Goal: Task Accomplishment & Management: Use online tool/utility

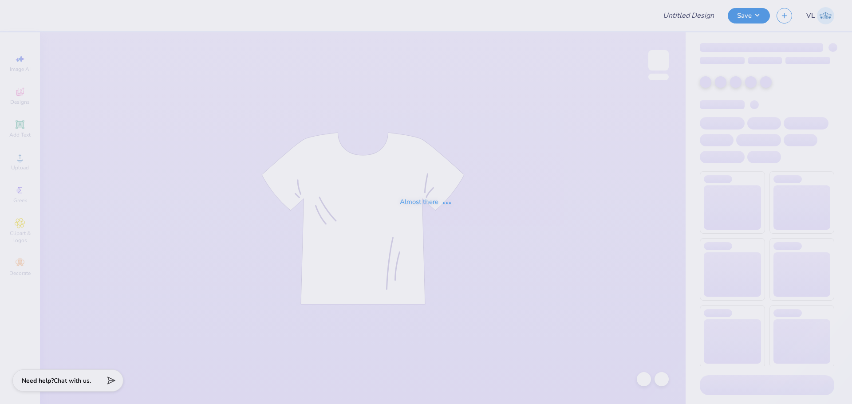
type input "[PERSON_NAME] : [GEOGRAPHIC_DATA]"
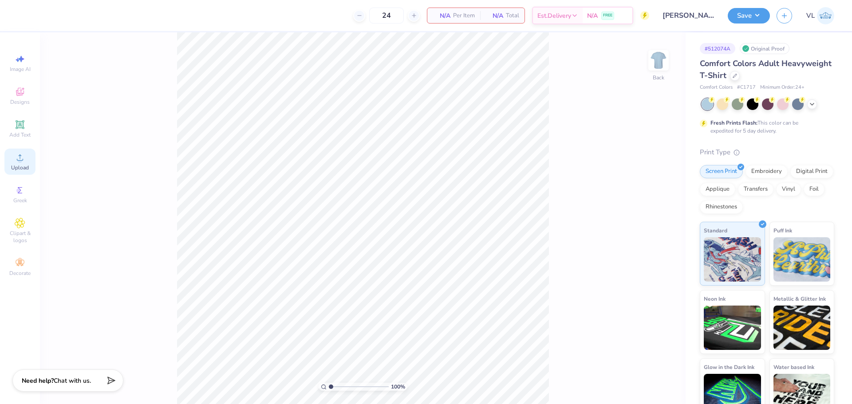
click at [23, 155] on icon at bounding box center [20, 157] width 11 height 11
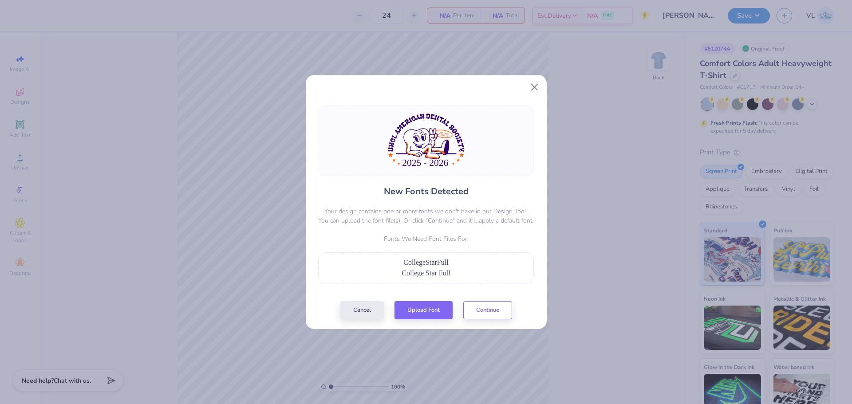
click at [420, 299] on div "New Fonts Detected Your design contains one or more fonts we don't have in our …" at bounding box center [426, 212] width 221 height 214
click at [423, 312] on button "Upload Font" at bounding box center [424, 308] width 58 height 18
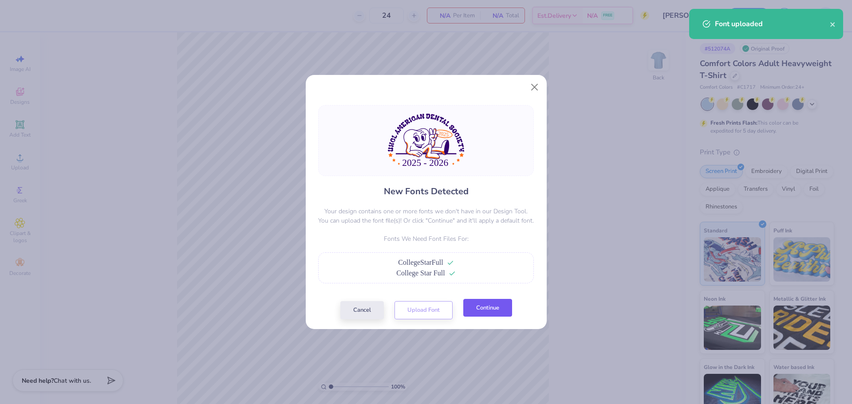
click at [493, 314] on button "Continue" at bounding box center [487, 308] width 49 height 18
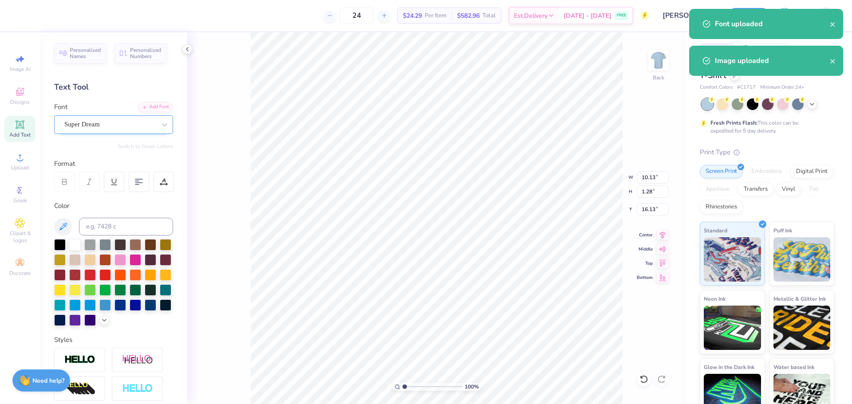
click at [90, 121] on div "Super Dream" at bounding box center [109, 125] width 93 height 14
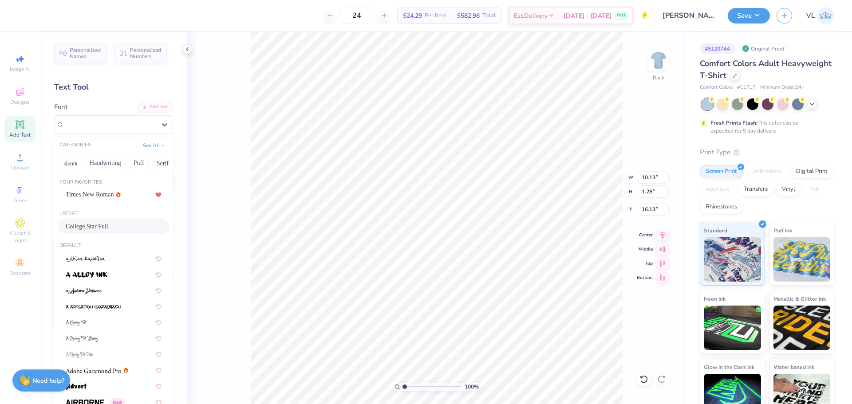
click at [98, 221] on div "College Star Full" at bounding box center [114, 226] width 112 height 15
type input "8.83"
type input "16.25"
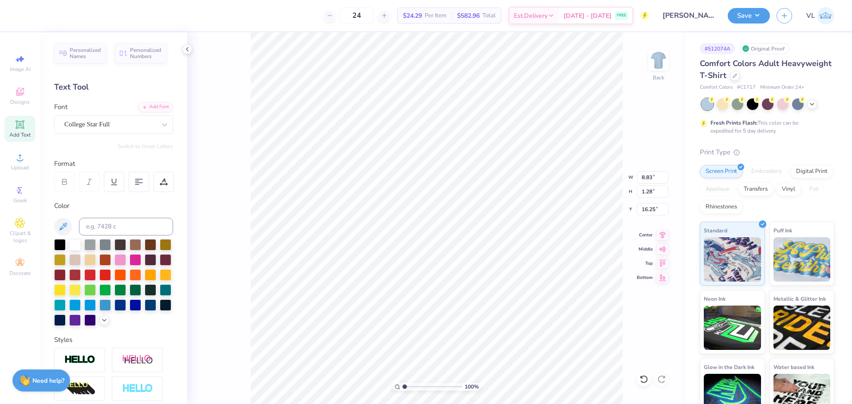
type input "14.17"
type input "9.56"
type input "7.60"
click at [518, 387] on li "Send to Back" at bounding box center [518, 393] width 70 height 17
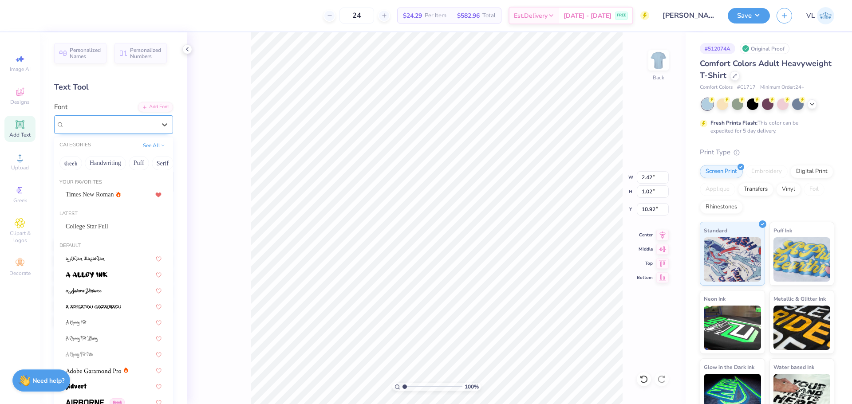
click at [101, 129] on div "Super Dream" at bounding box center [109, 125] width 93 height 14
click at [105, 225] on span "College Star Full" at bounding box center [87, 226] width 43 height 9
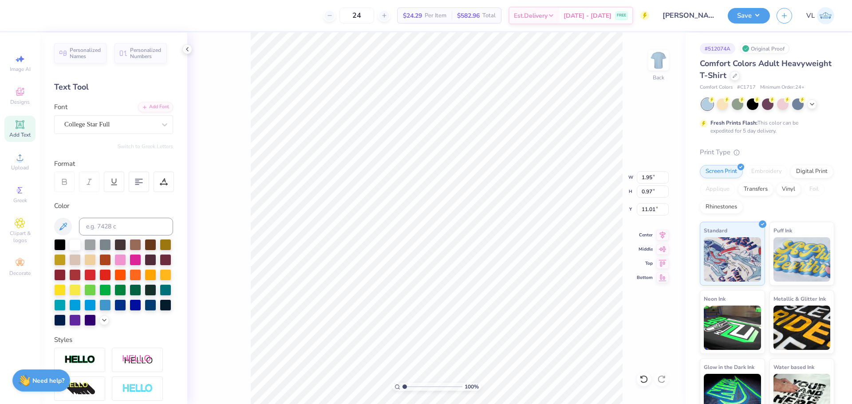
type input "1.95"
type input "0.97"
type input "11.01"
type input "7.72"
click at [667, 232] on icon at bounding box center [662, 234] width 12 height 11
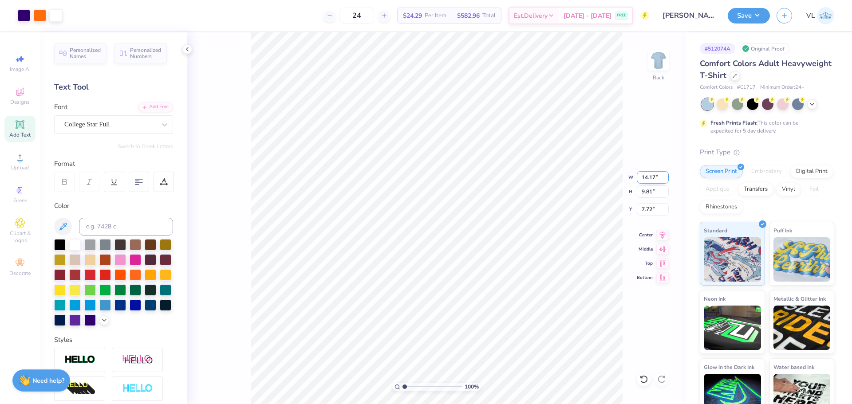
click at [643, 177] on input "14.17" at bounding box center [653, 177] width 32 height 12
type input "12.00"
type input "8.31"
type input "8.47"
click at [653, 182] on input "12.00" at bounding box center [653, 177] width 32 height 12
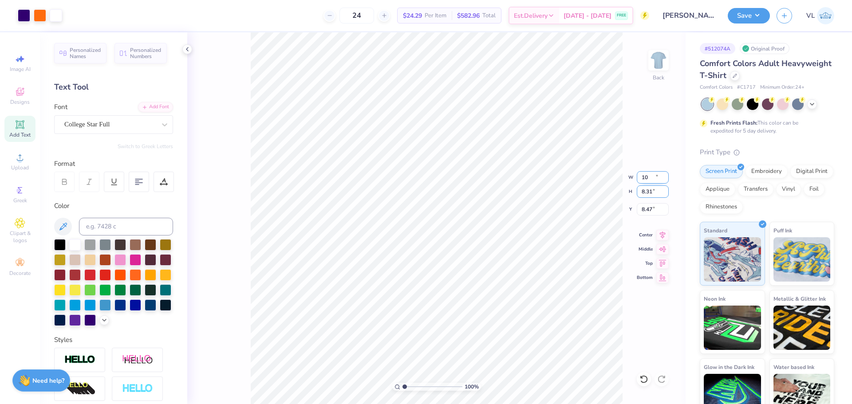
type input "10.00"
type input "6.92"
click at [648, 210] on input "9.16" at bounding box center [653, 209] width 32 height 12
type input "3.00"
click at [663, 233] on icon at bounding box center [662, 234] width 12 height 11
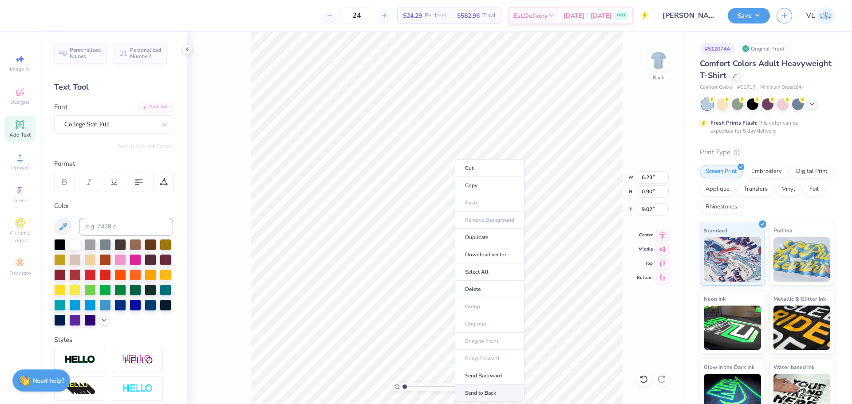
click at [489, 389] on li "Send to Back" at bounding box center [490, 393] width 70 height 17
drag, startPoint x: 403, startPoint y: 385, endPoint x: 422, endPoint y: 383, distance: 18.8
click at [414, 387] on input "range" at bounding box center [433, 387] width 60 height 8
drag, startPoint x: 413, startPoint y: 387, endPoint x: 426, endPoint y: 389, distance: 13.4
type input "4.61"
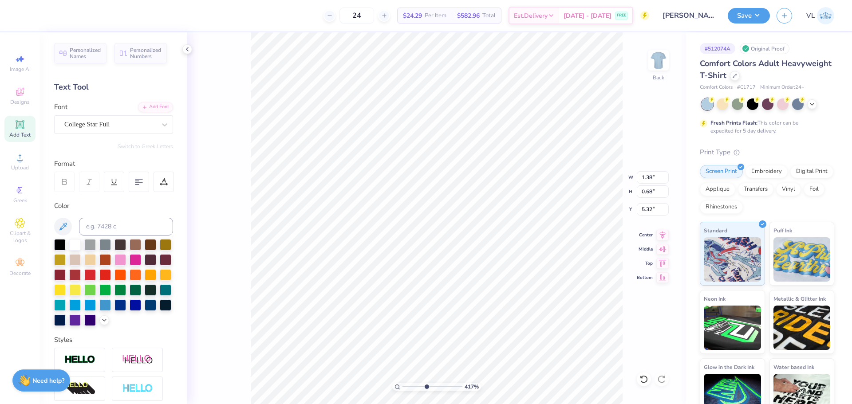
click at [426, 389] on input "range" at bounding box center [433, 387] width 60 height 8
type input "5.34"
drag, startPoint x: 426, startPoint y: 386, endPoint x: 407, endPoint y: 383, distance: 18.8
type input "1.41"
click at [407, 383] on input "range" at bounding box center [433, 387] width 60 height 8
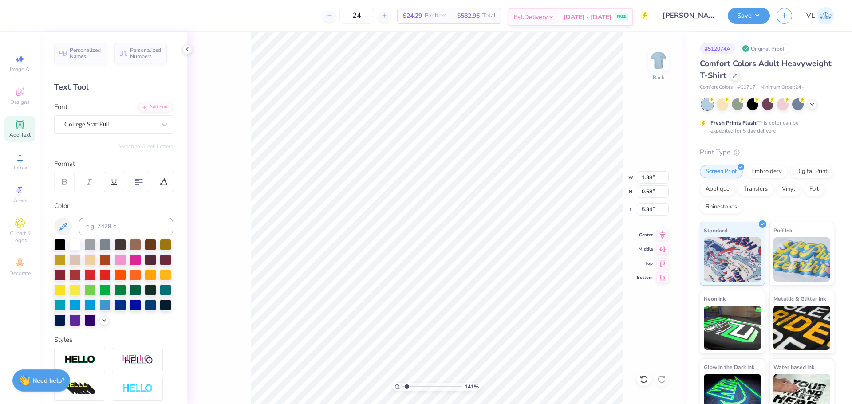
scroll to position [7, 1]
type textarea "UHCL"
click at [651, 204] on input "3.00" at bounding box center [653, 209] width 32 height 12
type input "2.00"
click at [651, 217] on div "141 % Back W 10.00 10.00 " H 6.82 6.82 " Y 2.00 2.00 " Center Middle Top Bottom" at bounding box center [436, 218] width 498 height 372
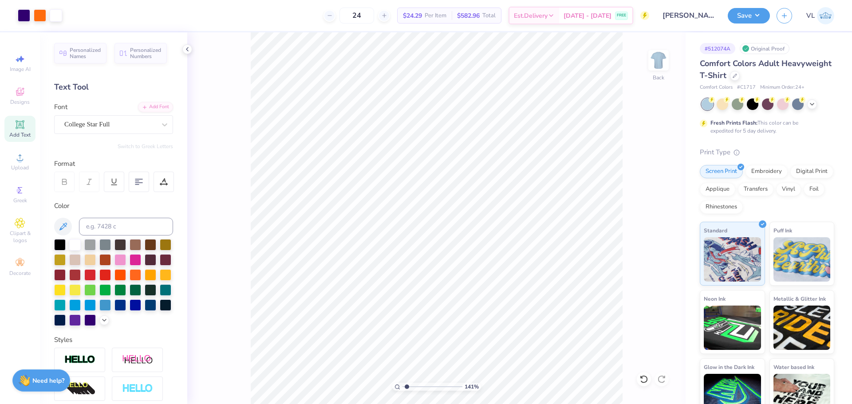
click at [650, 211] on div "141 % Back" at bounding box center [436, 218] width 498 height 372
click at [650, 212] on input "2.00" at bounding box center [653, 209] width 32 height 12
type input "3.00"
click at [759, 12] on button "Save" at bounding box center [749, 15] width 42 height 16
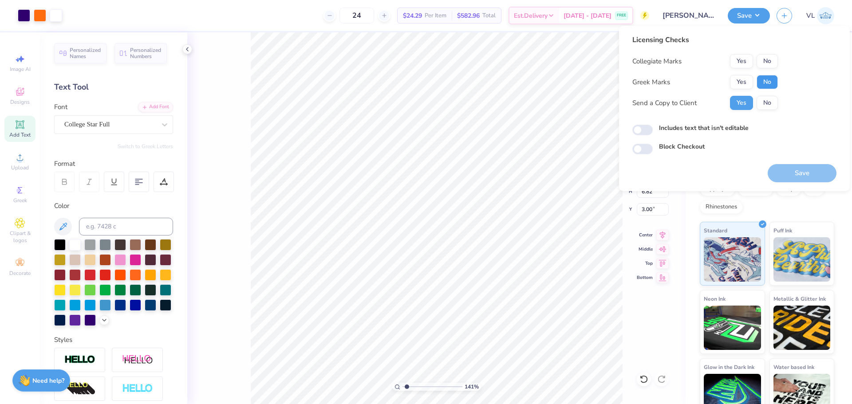
click at [767, 79] on button "No" at bounding box center [767, 82] width 21 height 14
click at [765, 62] on button "No" at bounding box center [767, 61] width 21 height 14
click at [789, 174] on button "Save" at bounding box center [802, 173] width 69 height 18
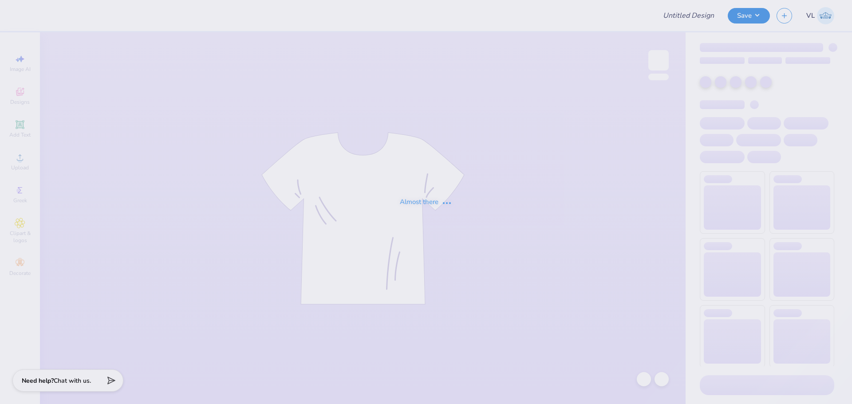
type input "[PERSON_NAME] : [GEOGRAPHIC_DATA]"
type input "The [GEOGRAPHIC_DATA][US_STATE] : [PERSON_NAME]"
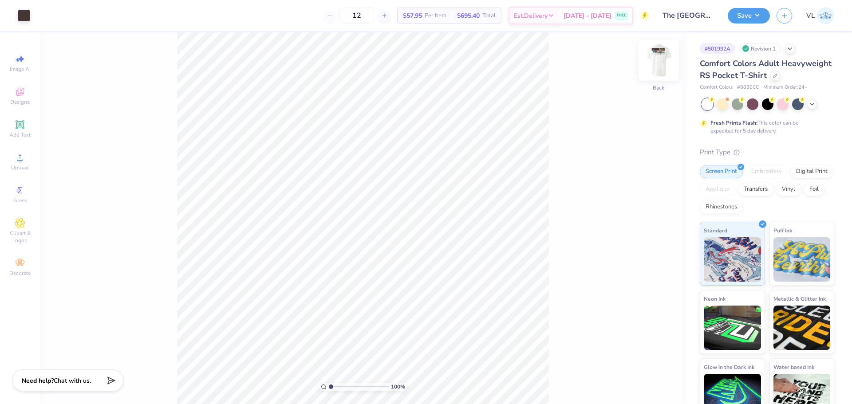
click at [654, 68] on img at bounding box center [659, 61] width 36 height 36
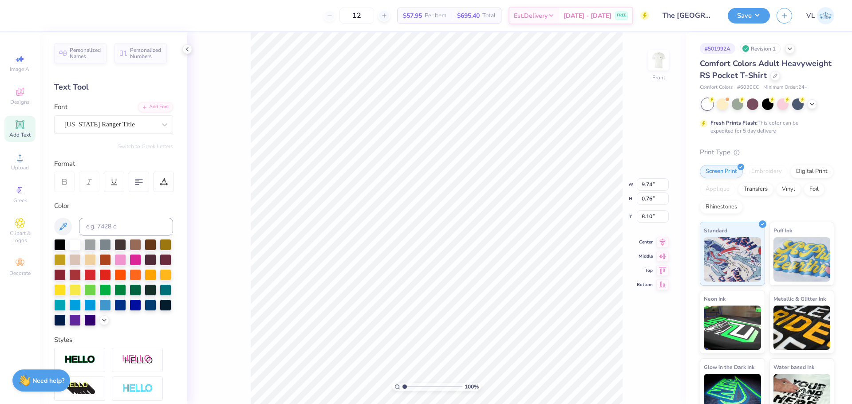
scroll to position [8, 2]
type textarea "KAPPA X TRI DELTA RANCH"
type input "10.57"
drag, startPoint x: 403, startPoint y: 387, endPoint x: 414, endPoint y: 388, distance: 11.6
type input "2.68"
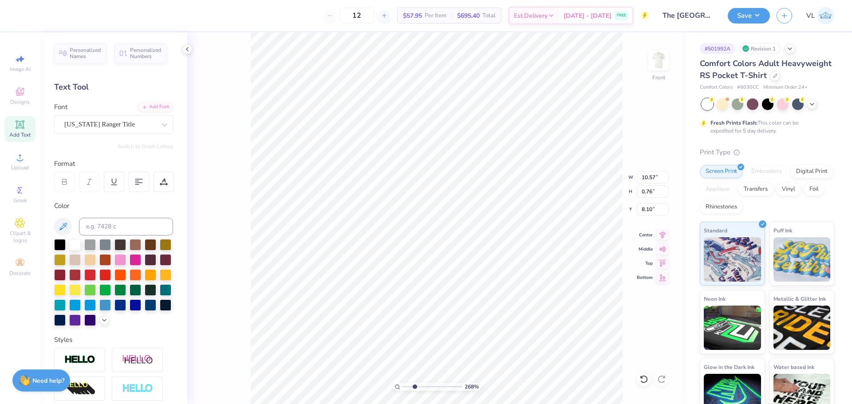
click at [414, 388] on input "range" at bounding box center [433, 387] width 60 height 8
drag, startPoint x: 645, startPoint y: 191, endPoint x: 661, endPoint y: 192, distance: 16.4
click at [661, 192] on input "0.76" at bounding box center [653, 192] width 32 height 12
type input "0.5"
type input "6.91"
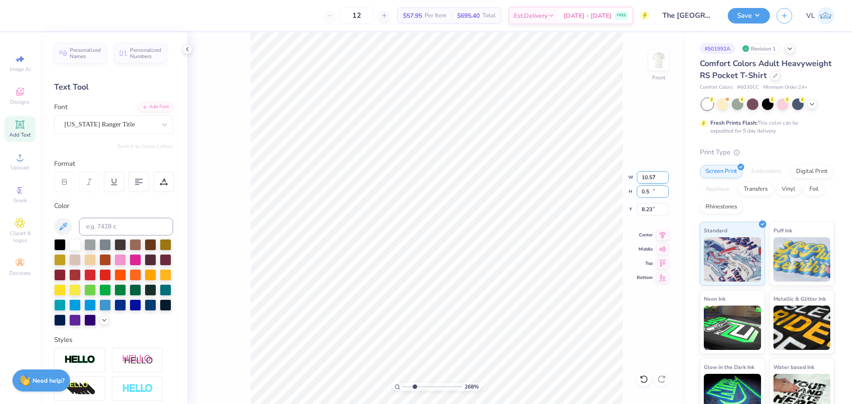
type input "0.50"
type input "8.23"
drag, startPoint x: 414, startPoint y: 387, endPoint x: 404, endPoint y: 387, distance: 10.2
click at [404, 387] on input "range" at bounding box center [433, 387] width 60 height 8
type input "1.71"
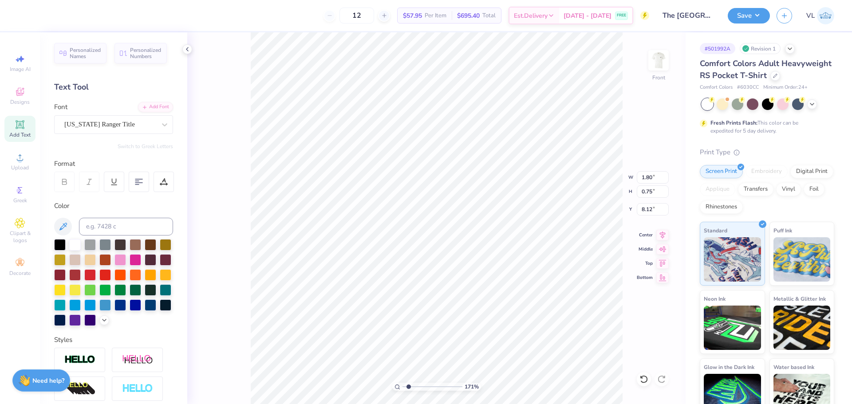
click at [409, 388] on input "range" at bounding box center [433, 387] width 60 height 8
type input "6.91"
type input "0.50"
type input "8.24"
type input "9.53"
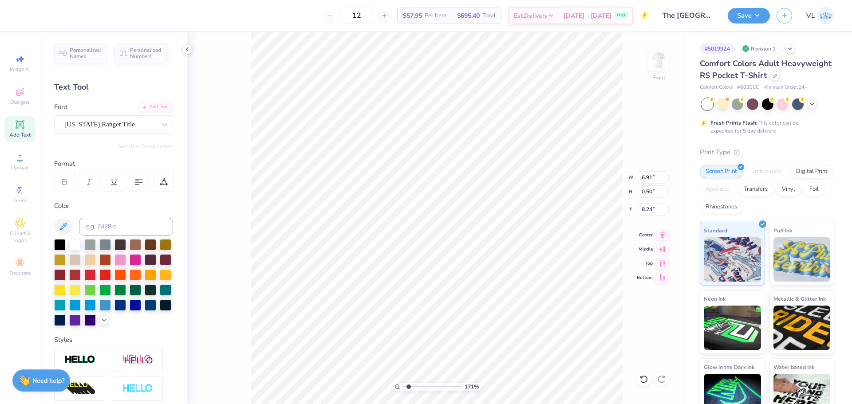
type input "0.69"
type input "8.17"
drag, startPoint x: 646, startPoint y: 191, endPoint x: 660, endPoint y: 193, distance: 13.8
click at [660, 193] on input "0.69" at bounding box center [653, 192] width 32 height 12
type input "0.70"
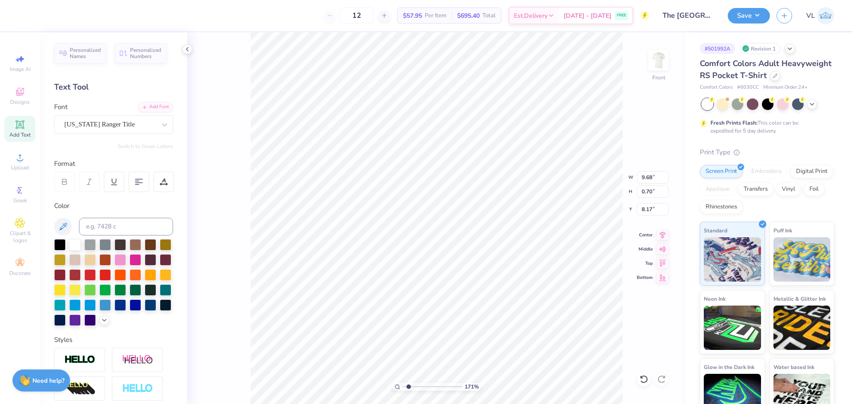
type input "1.80"
type input "0.75"
type input "8.12"
click at [647, 190] on input "0.75" at bounding box center [653, 192] width 32 height 12
type input "0.70"
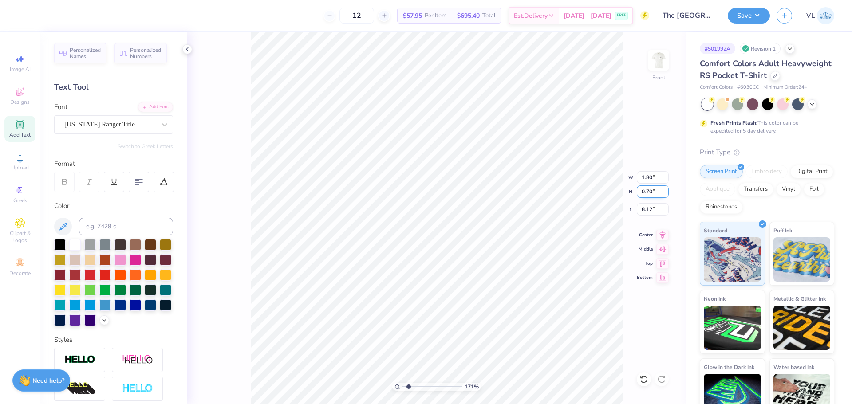
type input "1.69"
type input "8.14"
type input "8.17"
click at [446, 282] on li "Group" at bounding box center [430, 284] width 70 height 17
click at [237, 87] on div "171 % Front W 12.00 12.00 " H 5.87 5.87 " Y 3.00 3.00 " Center Middle Top Bottom" at bounding box center [436, 218] width 498 height 372
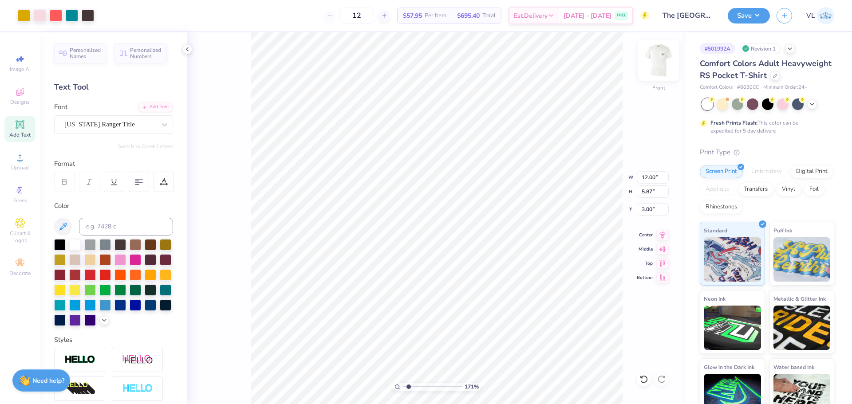
click at [655, 62] on img at bounding box center [659, 61] width 36 height 36
click at [24, 167] on span "Upload" at bounding box center [20, 167] width 18 height 7
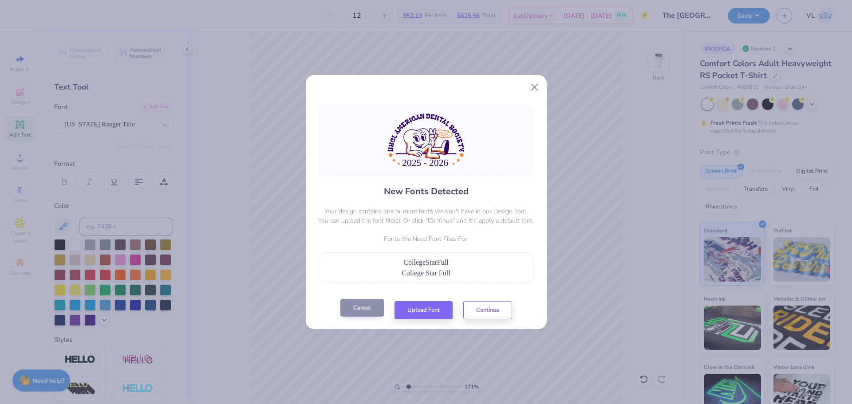
click at [354, 308] on button "Cancel" at bounding box center [361, 308] width 43 height 18
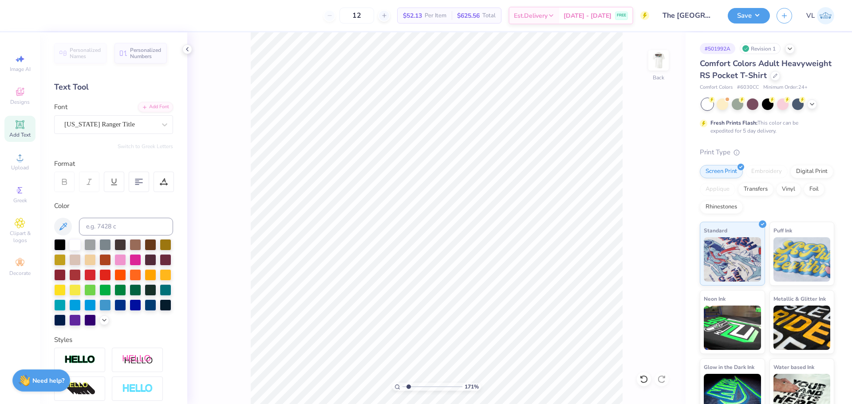
click at [16, 162] on div "New Fonts Detected Your design contains one or more fonts we don't have in our …" at bounding box center [426, 202] width 852 height 404
click at [24, 163] on div "New Fonts Detected Your design contains one or more fonts we don't have in our …" at bounding box center [426, 202] width 852 height 404
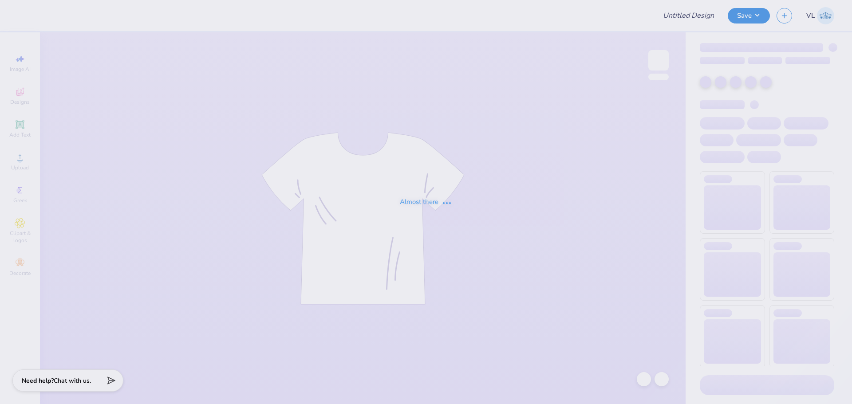
type input "The University of Texas at Austin : Grace Howard"
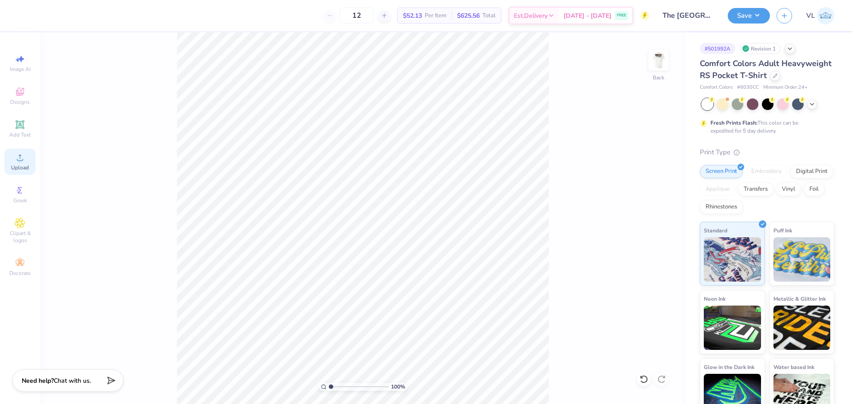
click at [21, 163] on div "Upload" at bounding box center [19, 162] width 31 height 26
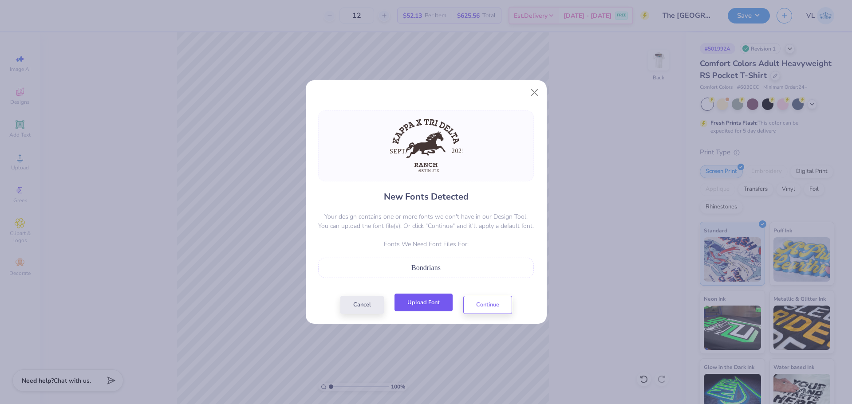
click at [415, 300] on button "Upload Font" at bounding box center [424, 303] width 58 height 18
click at [429, 303] on button "Upload Font" at bounding box center [424, 303] width 58 height 18
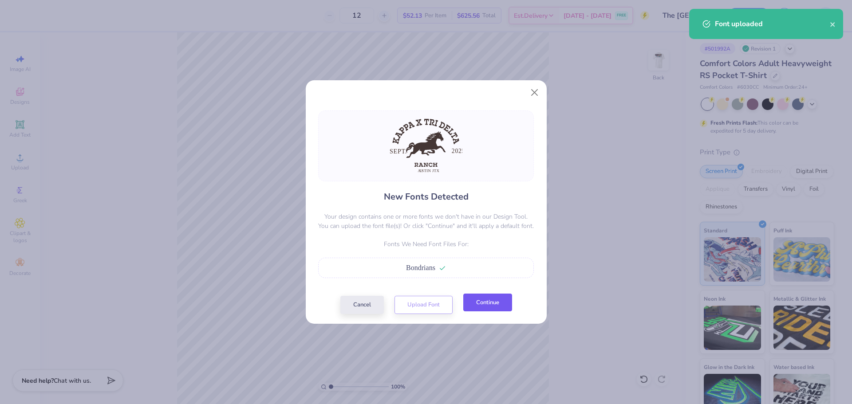
click at [505, 305] on button "Continue" at bounding box center [487, 303] width 49 height 18
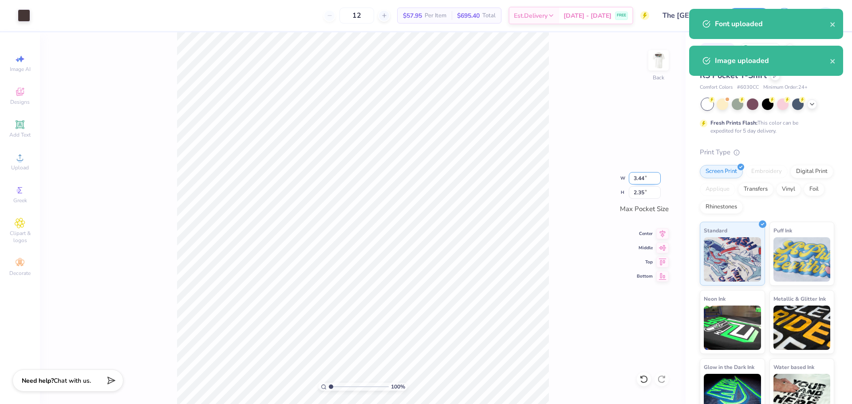
click at [640, 180] on input "3.44" at bounding box center [645, 178] width 32 height 12
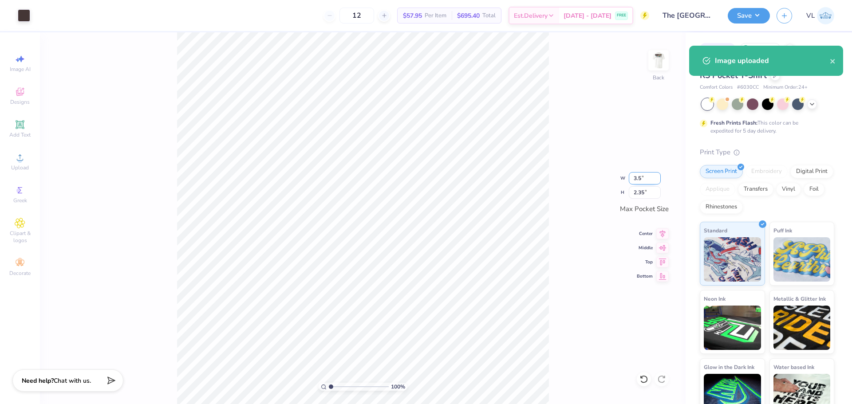
type input "3.50"
type input "2.39"
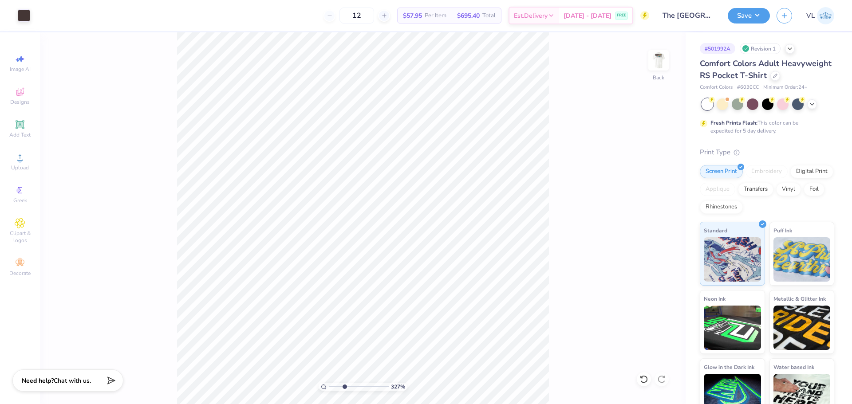
drag, startPoint x: 332, startPoint y: 383, endPoint x: 344, endPoint y: 386, distance: 12.3
click at [344, 386] on input "range" at bounding box center [359, 387] width 60 height 8
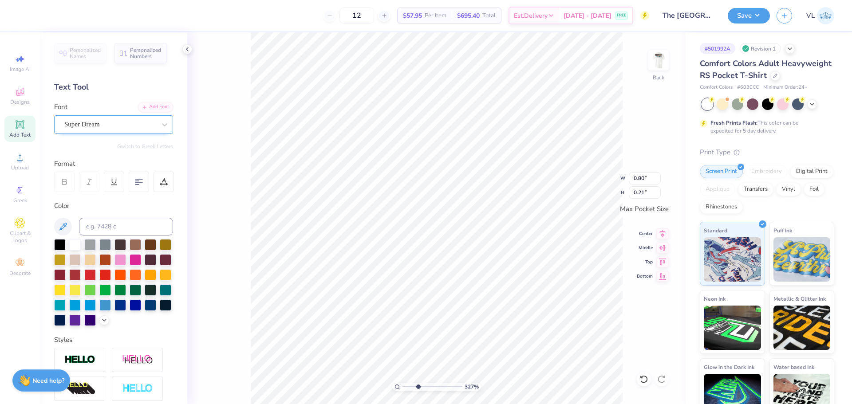
click at [134, 123] on div "Super Dream" at bounding box center [109, 125] width 93 height 14
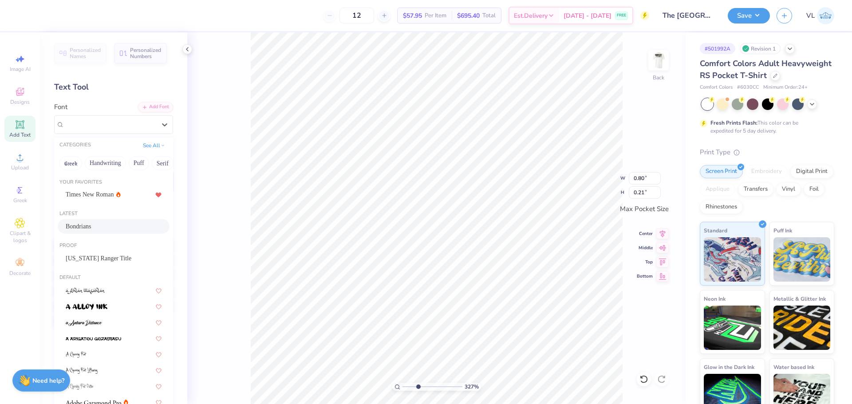
click at [93, 229] on div "Bondrians" at bounding box center [114, 226] width 96 height 9
type input "3.27"
type input "0.54"
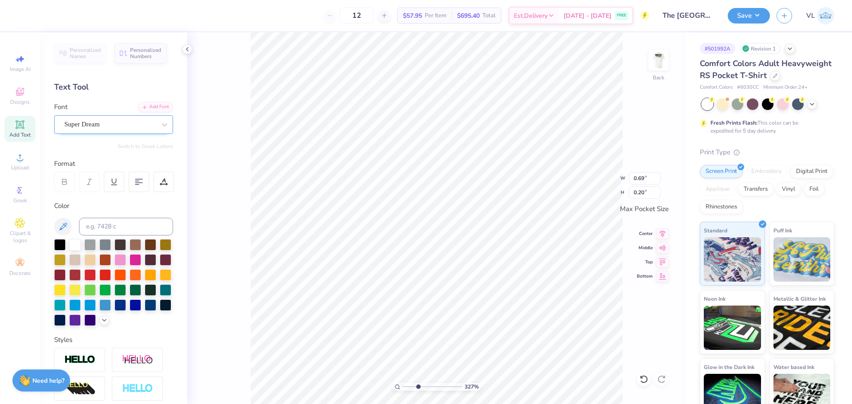
click at [67, 127] on div "Super Dream" at bounding box center [109, 125] width 93 height 14
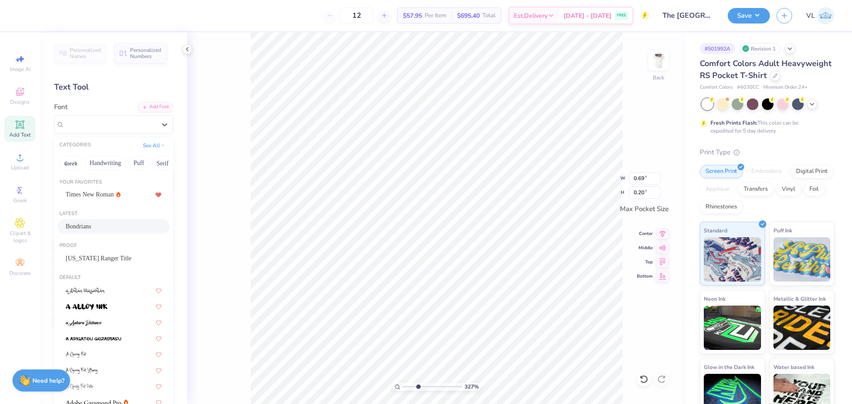
click at [82, 231] on span "Bondrians" at bounding box center [79, 226] width 26 height 9
type input "3.27"
type input "0.48"
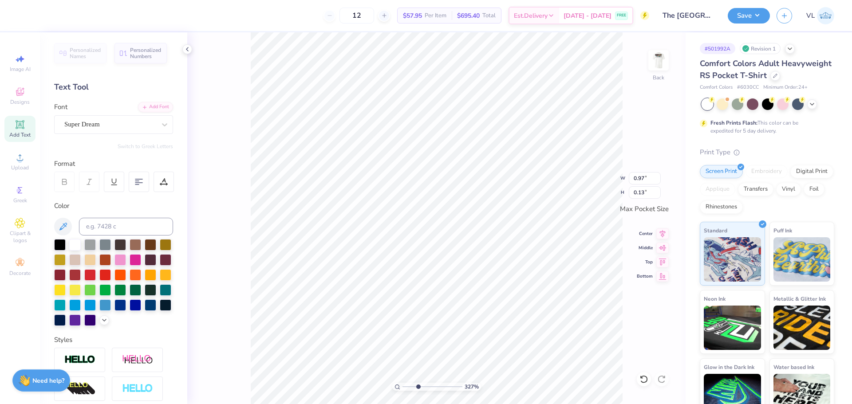
click at [91, 134] on div "Personalized Names Personalized Numbers Text Tool Add Font Font Super Dream Swi…" at bounding box center [113, 218] width 147 height 372
click at [90, 126] on div "Super Dream" at bounding box center [109, 125] width 93 height 14
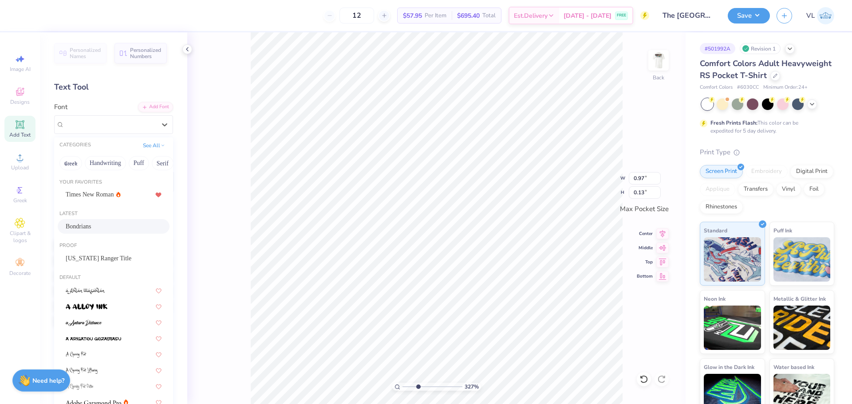
click at [95, 225] on div "Bondrians" at bounding box center [114, 226] width 96 height 9
type input "3.27"
type input "0.66"
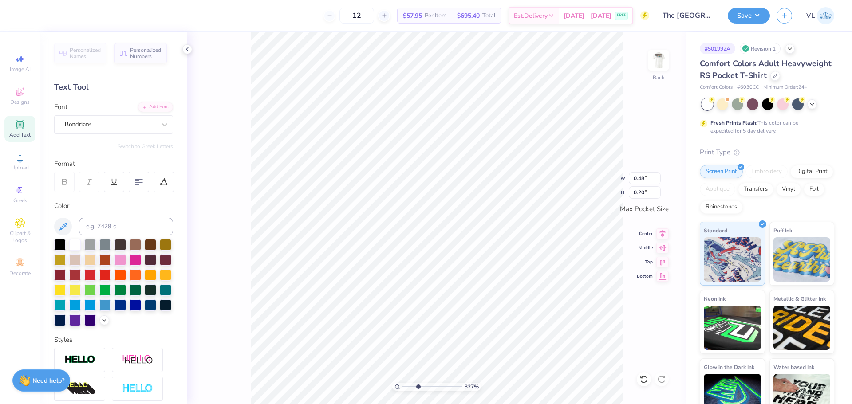
type input "3.27"
type input "3.01"
type input "2.16"
click at [438, 363] on li "Send to Back" at bounding box center [445, 365] width 70 height 17
type input "3.27"
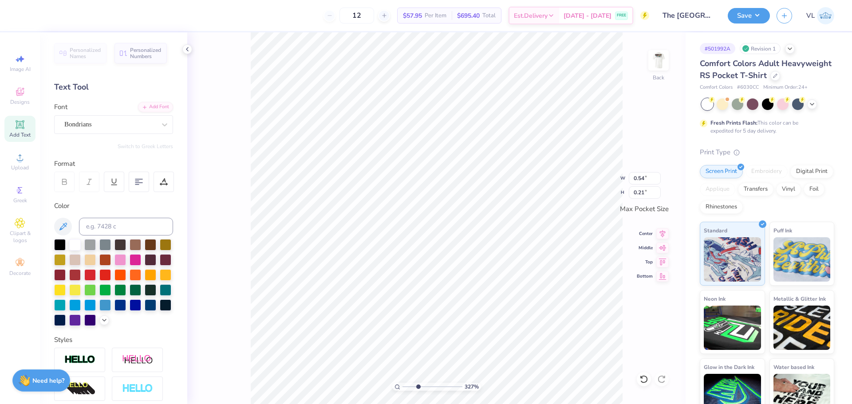
type input "0.48"
click at [635, 192] on input "0.20" at bounding box center [645, 192] width 32 height 12
type input "0.21"
type input "3.27"
type input "0.50"
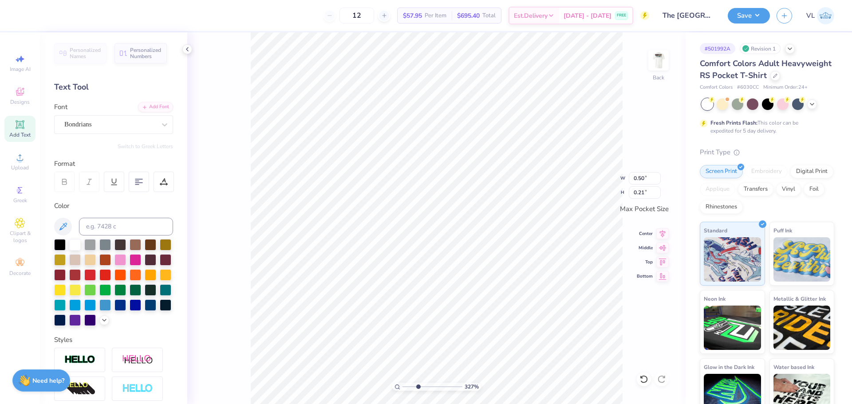
type input "3.27"
type input "3.01"
type input "2.16"
click at [666, 233] on icon at bounding box center [662, 232] width 12 height 11
type input "3.27"
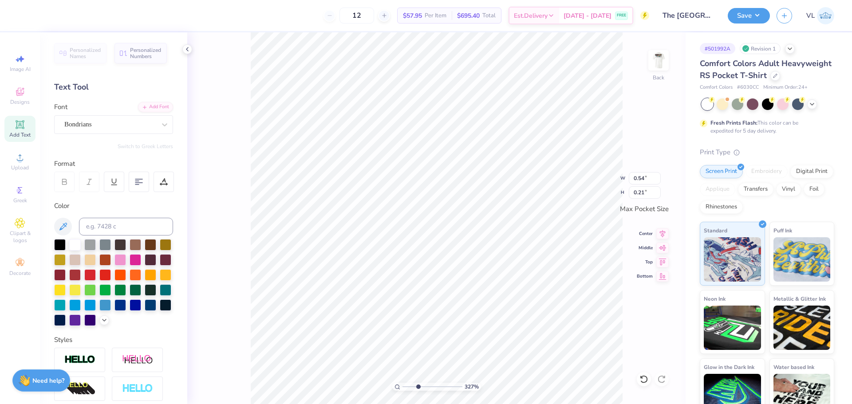
type input "3.27"
click at [661, 246] on icon at bounding box center [662, 246] width 12 height 11
type input "3.27"
type input "0.50"
click at [659, 246] on icon at bounding box center [662, 246] width 12 height 11
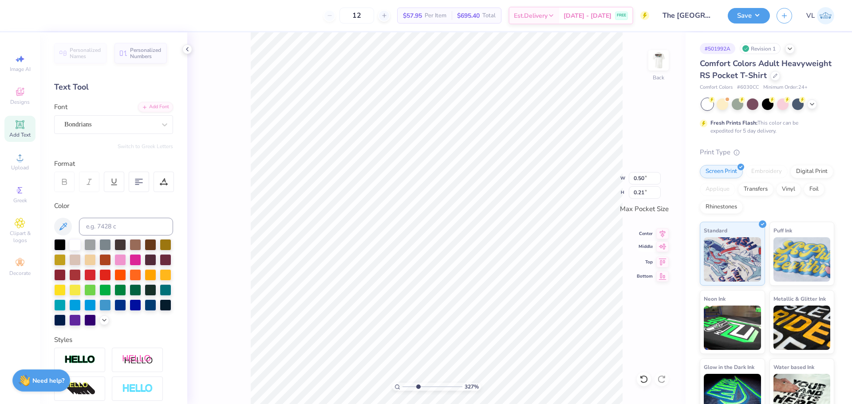
type input "3.27"
click at [426, 305] on li "Group" at bounding box center [419, 306] width 70 height 17
click at [663, 234] on icon at bounding box center [662, 232] width 12 height 11
click at [660, 232] on icon at bounding box center [663, 233] width 6 height 8
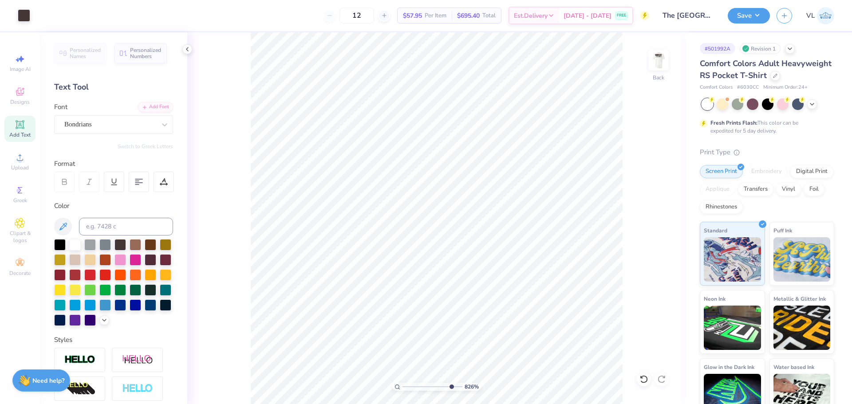
drag, startPoint x: 422, startPoint y: 388, endPoint x: 450, endPoint y: 386, distance: 28.0
click at [450, 387] on input "range" at bounding box center [433, 387] width 60 height 8
type input "8.64"
type textarea "AUSTIN, TX"
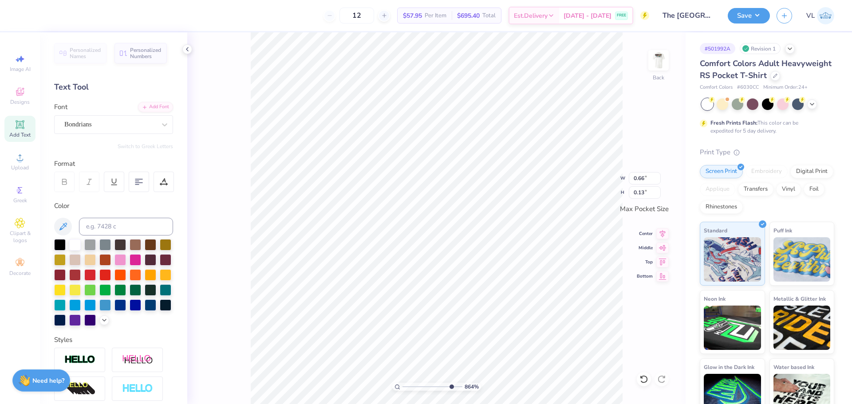
scroll to position [8, 3]
type input "0.62"
type input "0.15"
drag, startPoint x: 450, startPoint y: 388, endPoint x: 410, endPoint y: 367, distance: 44.5
click at [410, 383] on input "range" at bounding box center [433, 387] width 60 height 8
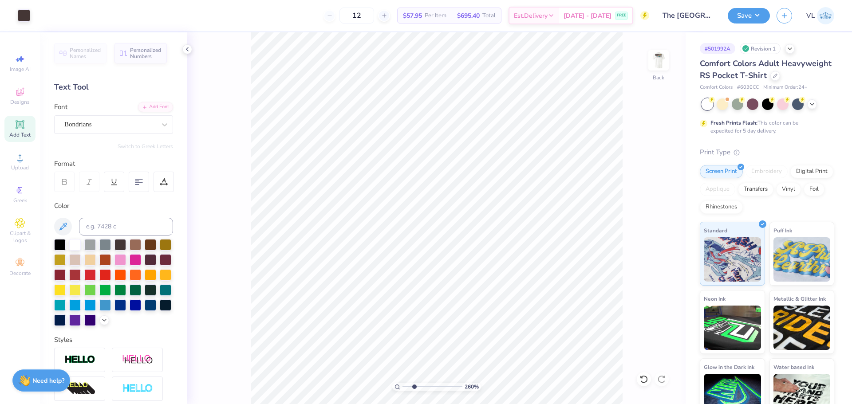
drag, startPoint x: 410, startPoint y: 387, endPoint x: 414, endPoint y: 388, distance: 4.5
type input "2.6"
click at [414, 388] on input "range" at bounding box center [433, 387] width 60 height 8
click at [663, 231] on icon at bounding box center [662, 232] width 12 height 11
click at [643, 178] on input "3.27" at bounding box center [645, 178] width 32 height 12
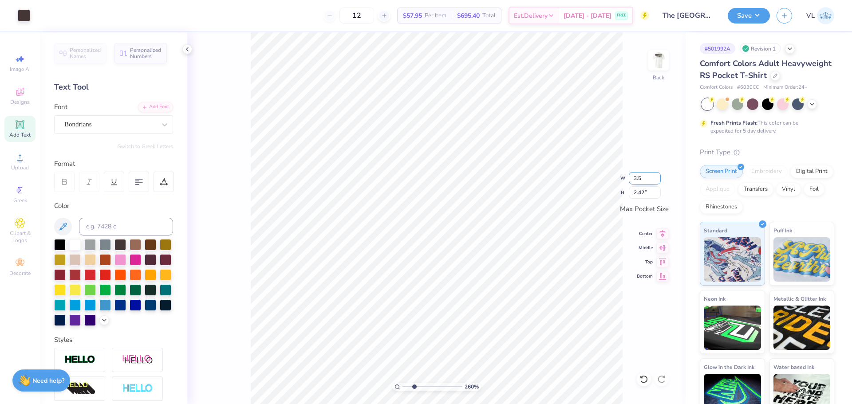
type input "3.50"
type input "2.58"
click at [655, 62] on img at bounding box center [659, 61] width 36 height 36
drag, startPoint x: 414, startPoint y: 388, endPoint x: 407, endPoint y: 388, distance: 7.1
type input "1.41"
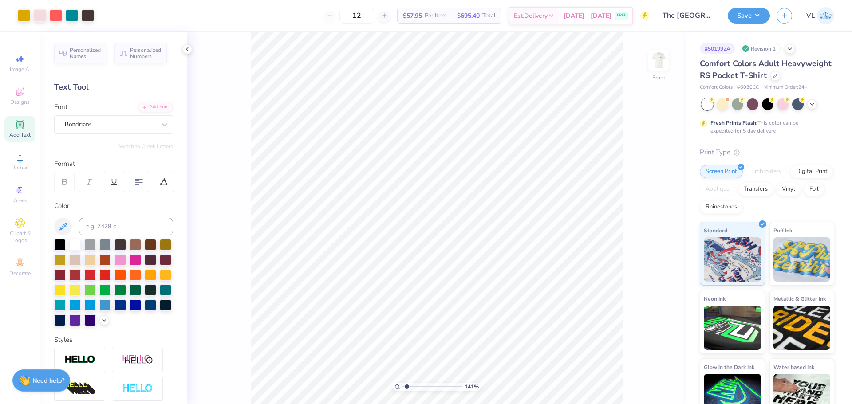
click at [407, 388] on input "range" at bounding box center [433, 387] width 60 height 8
type textarea "KAPPA x TRI DELTA RANCH"
type input "10.57"
click at [645, 194] on input "0.76" at bounding box center [653, 192] width 32 height 12
type input "0.5"
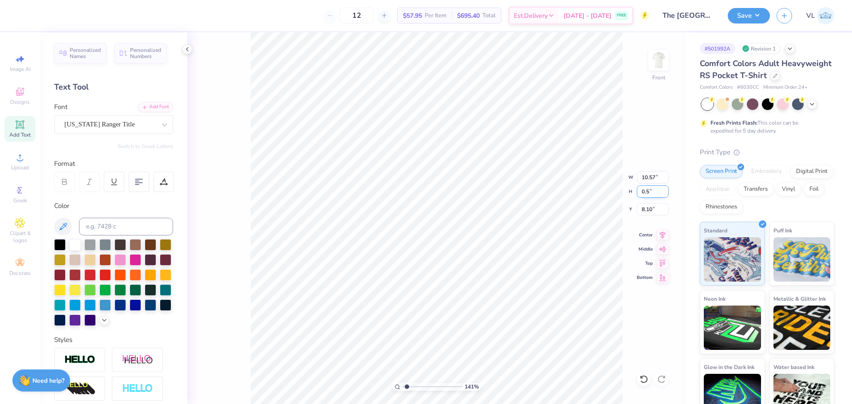
type input "6.91"
type input "0.50"
type input "8.23"
type input "0.65"
type input "8.99"
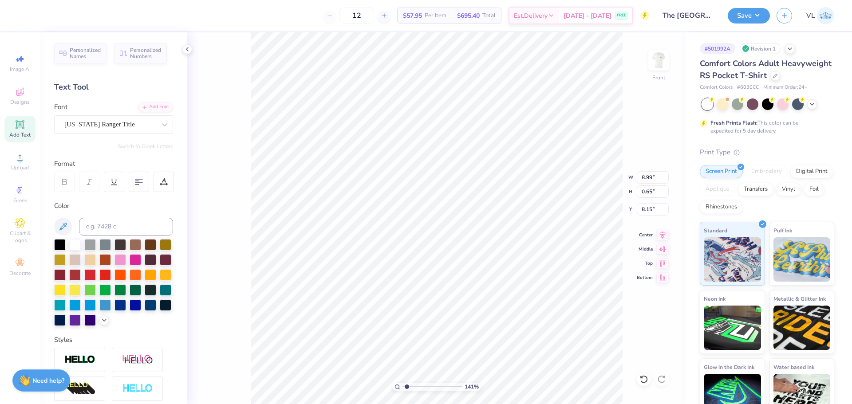
type input "8.21"
drag, startPoint x: 647, startPoint y: 193, endPoint x: 677, endPoint y: 197, distance: 30.4
click at [677, 197] on div "141 % Front W 8.99 8.99 " H 0.65 0.65 " Y 8.21 8.21 " Center Middle Top Bottom" at bounding box center [436, 218] width 498 height 372
click at [660, 187] on input "0.65" at bounding box center [653, 192] width 32 height 12
type input "0.75"
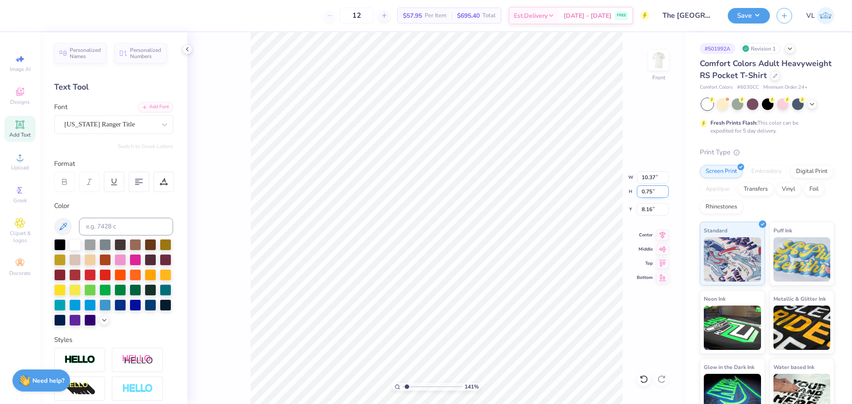
type input "10.37"
type input "8.16"
type input "0.7"
type input "9.68"
type input "0.70"
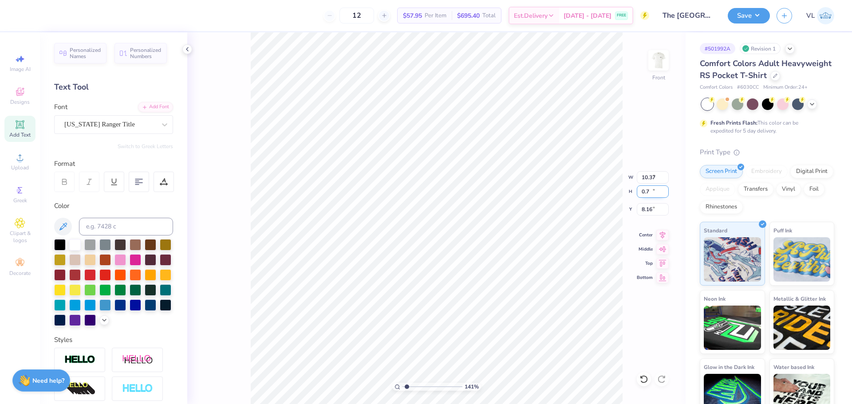
type input "8.19"
type input "1.80"
type input "0.75"
type input "8.12"
click at [649, 193] on input "0.75" at bounding box center [653, 192] width 32 height 12
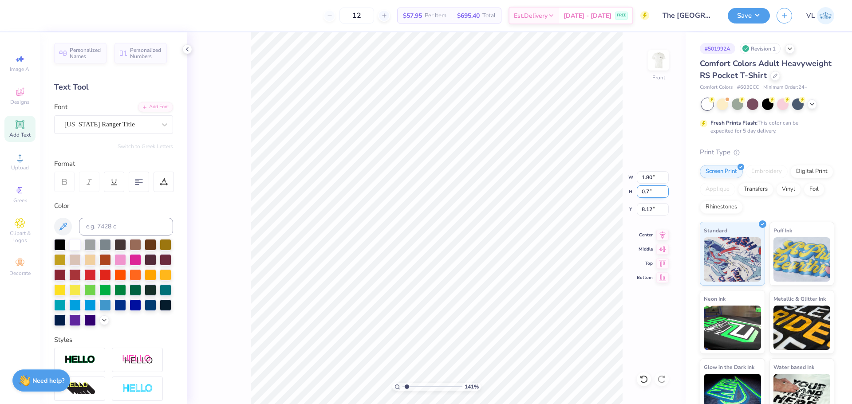
type input "0.7"
type input "1.69"
type input "0.70"
type input "8.14"
type input "9.68"
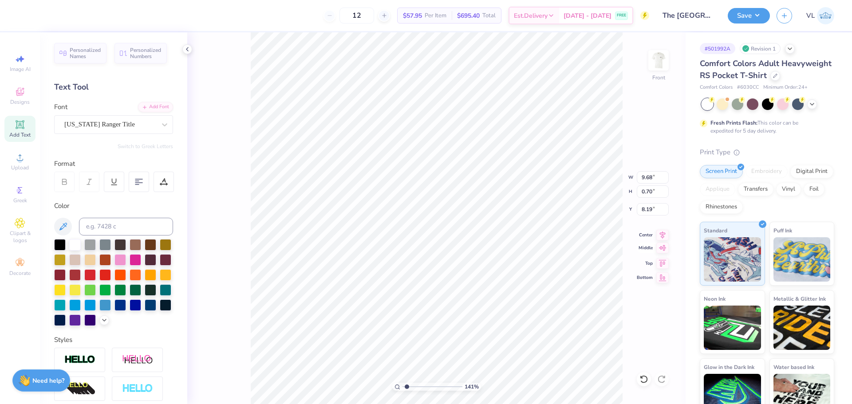
click at [663, 253] on icon at bounding box center [662, 248] width 12 height 11
type input "13.90"
type input "1.69"
click at [663, 249] on icon at bounding box center [663, 248] width 8 height 6
type input "13.90"
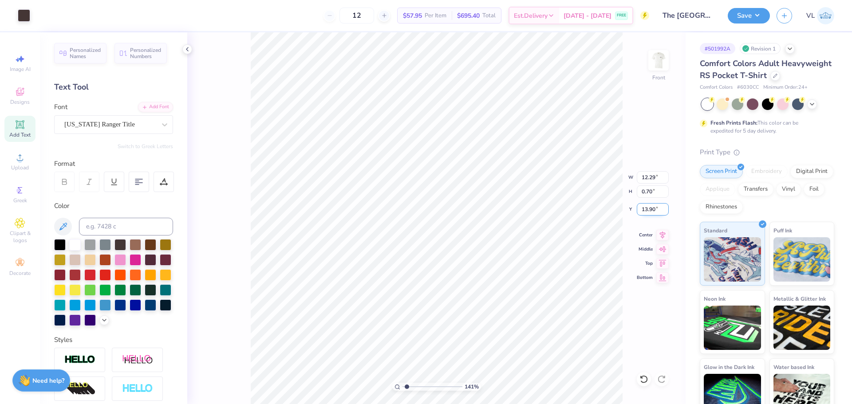
click at [657, 210] on input "13.90" at bounding box center [653, 209] width 32 height 12
type input "8.14"
click at [249, 47] on div "141 % Front" at bounding box center [436, 218] width 498 height 372
click at [652, 71] on img at bounding box center [659, 61] width 36 height 36
click at [657, 59] on img at bounding box center [659, 61] width 36 height 36
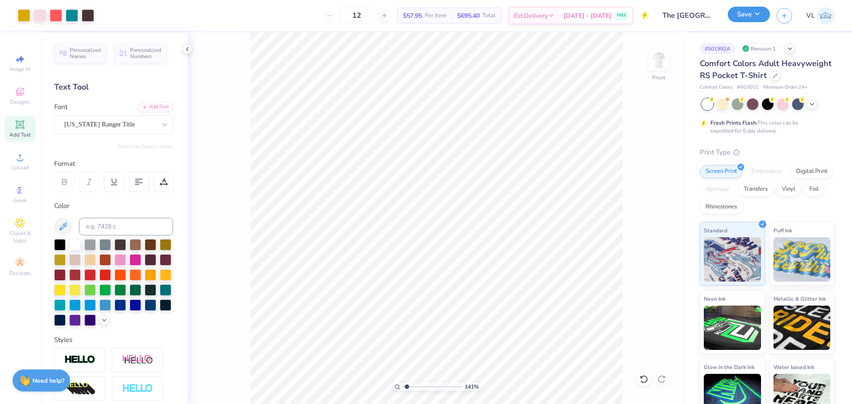
click at [745, 19] on button "Save" at bounding box center [749, 15] width 42 height 16
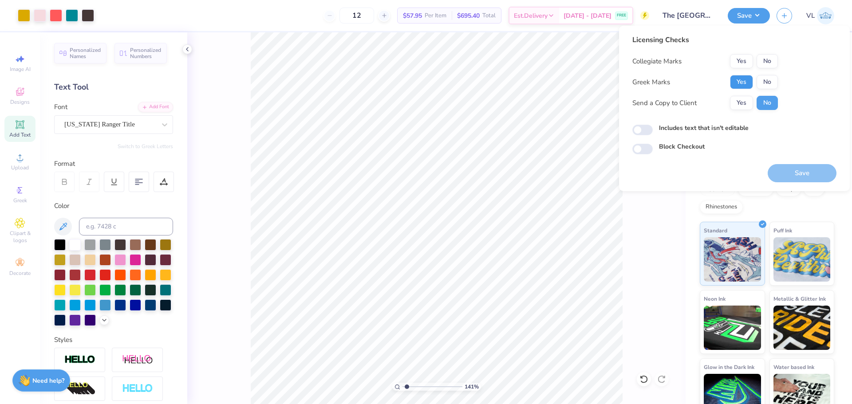
click at [746, 86] on button "Yes" at bounding box center [741, 82] width 23 height 14
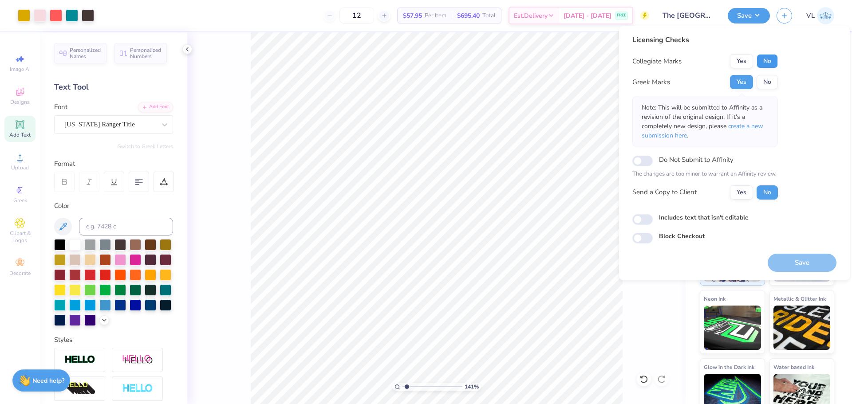
click at [770, 65] on button "No" at bounding box center [767, 61] width 21 height 14
click at [793, 258] on button "Save" at bounding box center [802, 263] width 69 height 18
click at [242, 39] on div "141 % Front" at bounding box center [436, 218] width 498 height 372
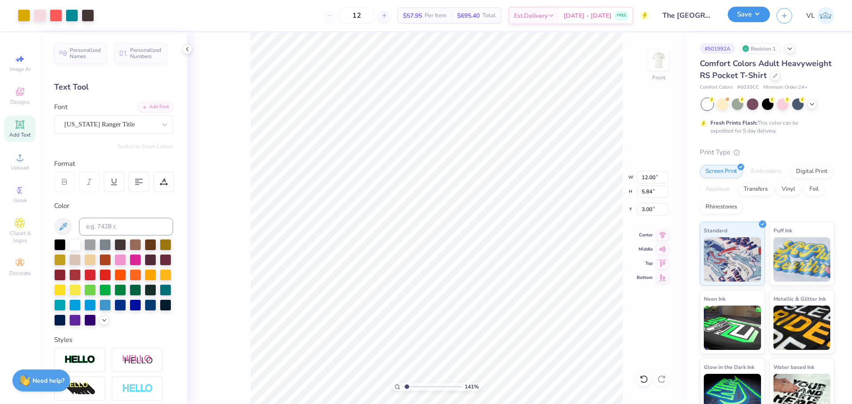
click at [750, 17] on button "Save" at bounding box center [749, 15] width 42 height 16
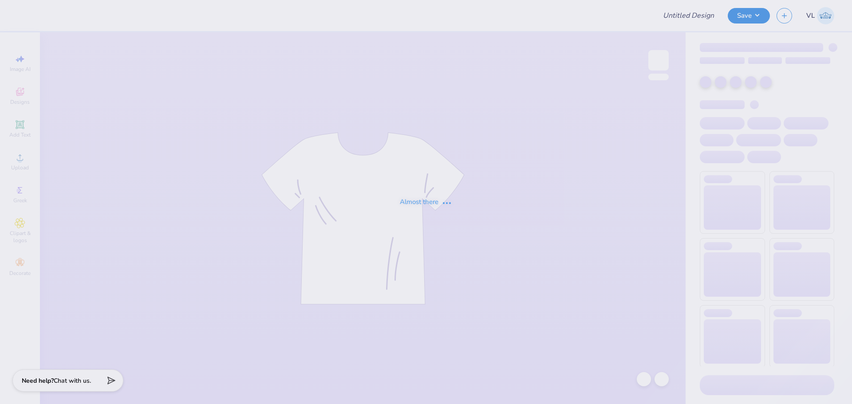
type input "Shirts for Ms Child Life College Of Charleston [DATE]"
type input "11"
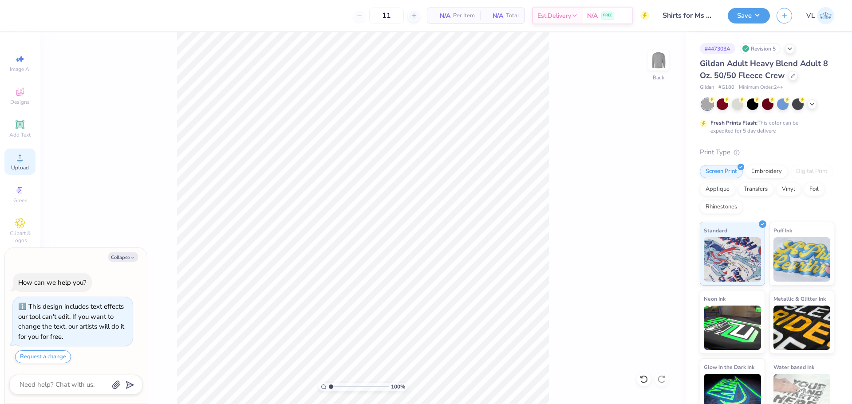
click at [18, 157] on icon at bounding box center [20, 157] width 11 height 11
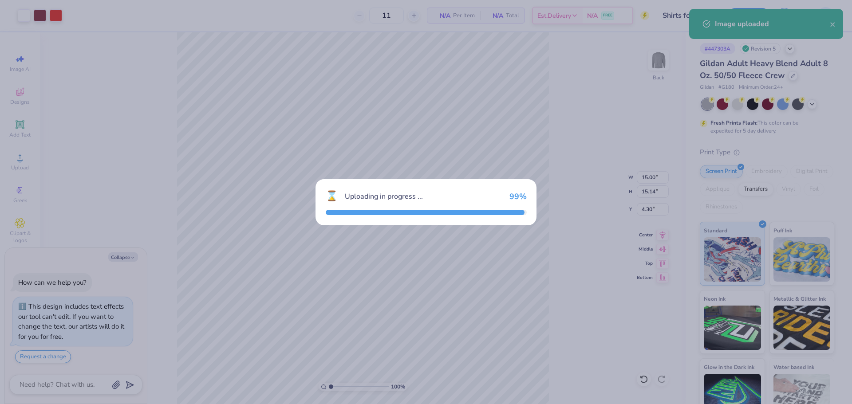
type textarea "x"
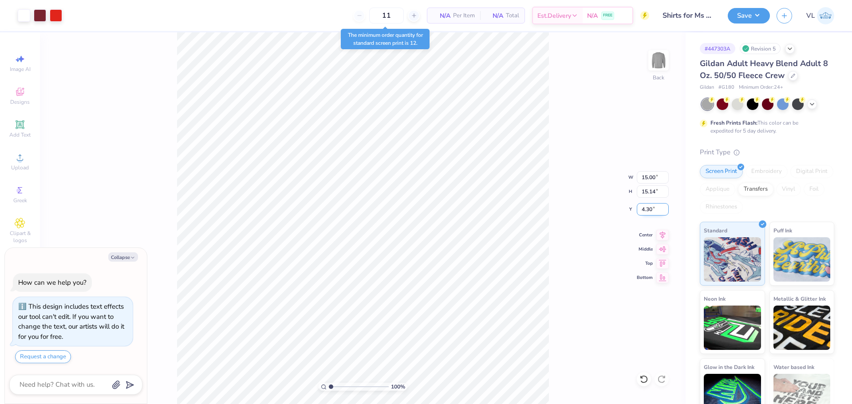
click at [647, 208] on input "4.30" at bounding box center [653, 209] width 32 height 12
click at [647, 190] on input "15.14" at bounding box center [653, 192] width 32 height 12
click at [649, 174] on input "15.00" at bounding box center [653, 177] width 32 height 12
type input "8"
type input "8.08"
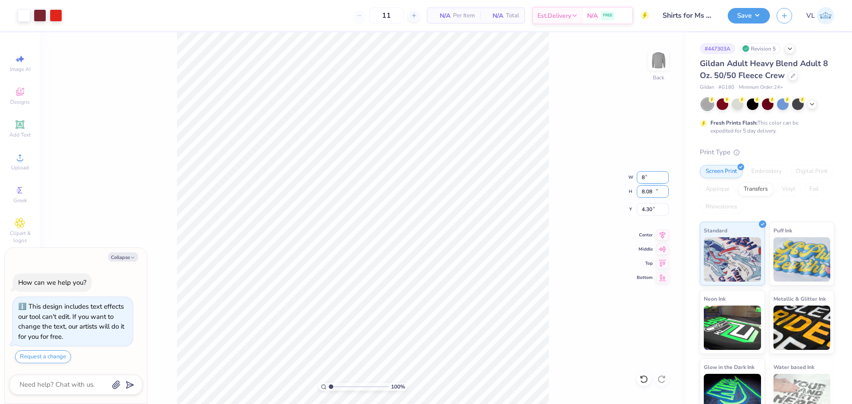
type textarea "x"
type input "8.00"
type input "3"
type textarea "x"
type input "3.00"
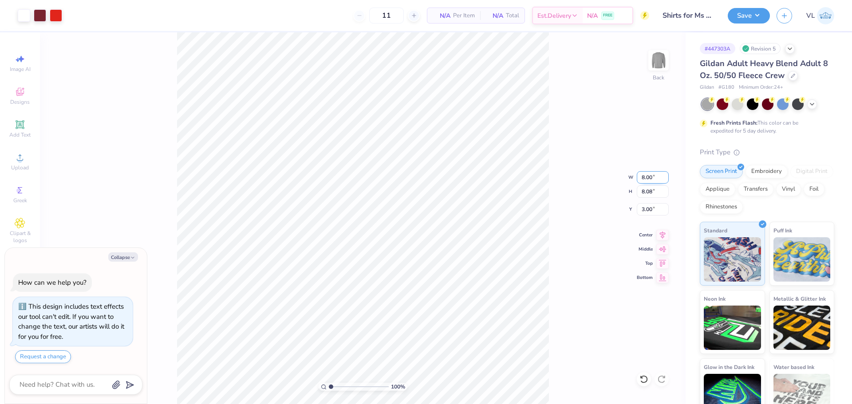
click at [652, 180] on input "8.00" at bounding box center [653, 177] width 32 height 12
type input "10"
type textarea "x"
type input "10.00"
type input "10.10"
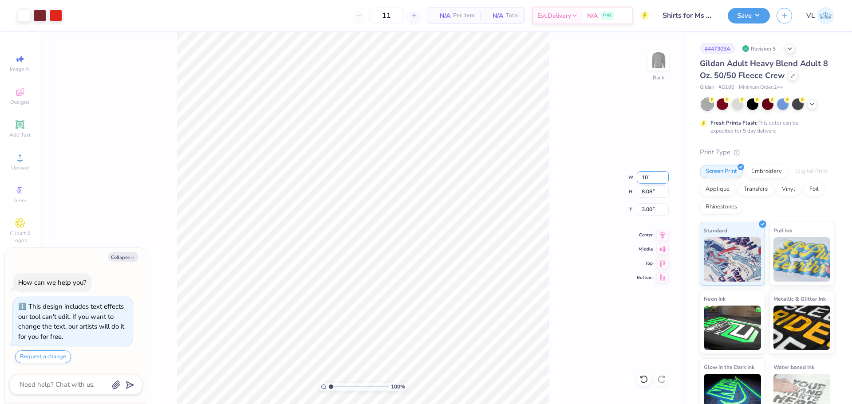
type input "1.99"
click at [650, 178] on input "10.00" at bounding box center [653, 177] width 32 height 12
type input "9"
type textarea "x"
type input "9.00"
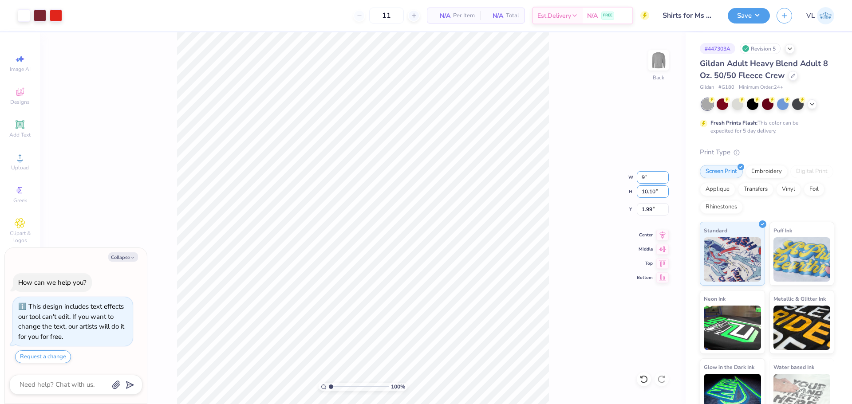
type input "9.09"
type input "2.50"
click at [650, 178] on input "9.00" at bounding box center [653, 177] width 32 height 12
type input "8"
type textarea "x"
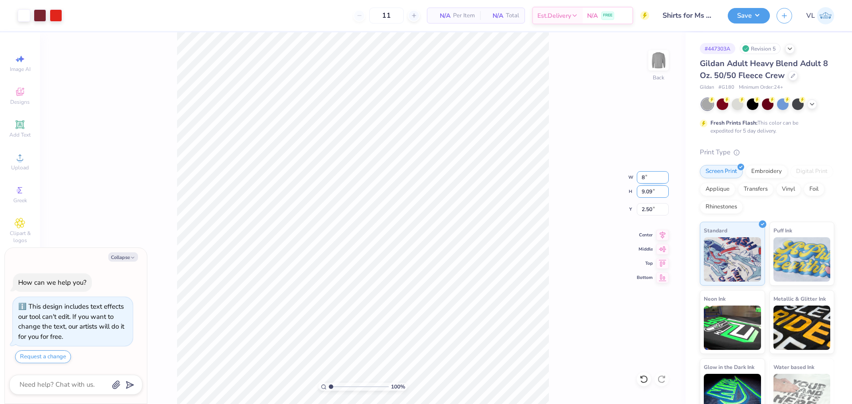
type input "8.00"
type input "8.08"
type input "2"
type textarea "x"
click at [651, 212] on input "2.00" at bounding box center [653, 209] width 32 height 12
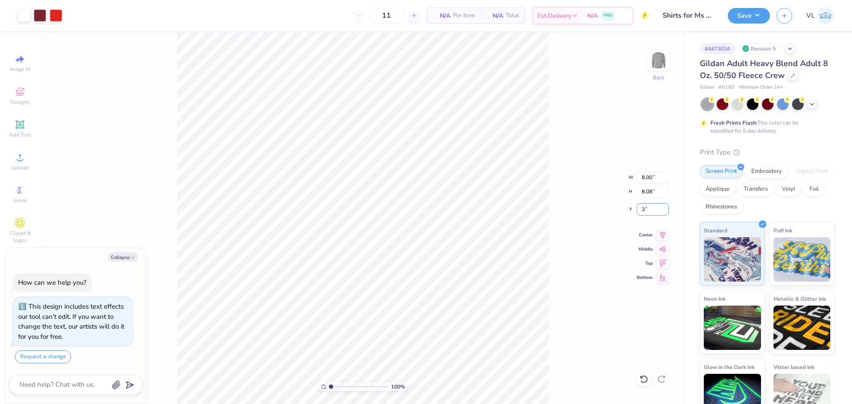
type input "3"
type textarea "x"
type input "3.00"
click at [38, 16] on div at bounding box center [40, 14] width 12 height 12
type textarea "x"
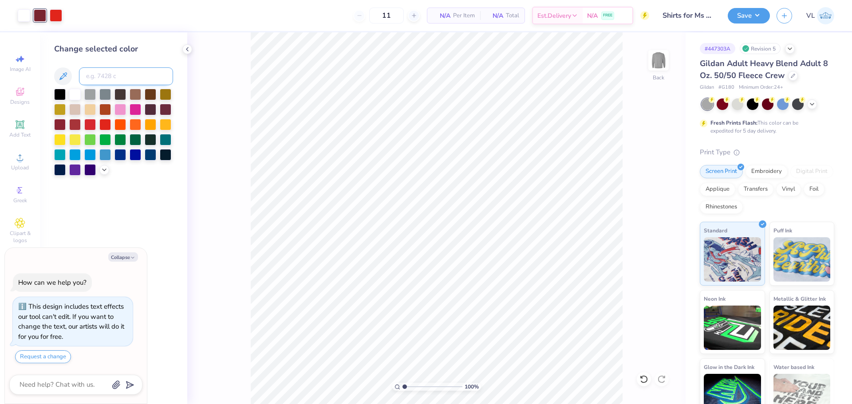
click at [119, 69] on input at bounding box center [126, 76] width 94 height 18
click at [119, 69] on input "202" at bounding box center [126, 76] width 94 height 18
type input "202"
type textarea "x"
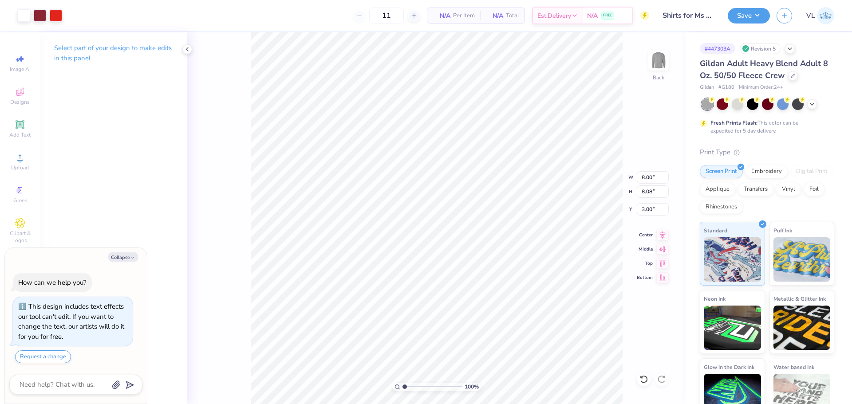
click at [762, 7] on div "Save VL" at bounding box center [790, 15] width 124 height 31
click at [758, 16] on button "Save" at bounding box center [749, 15] width 42 height 16
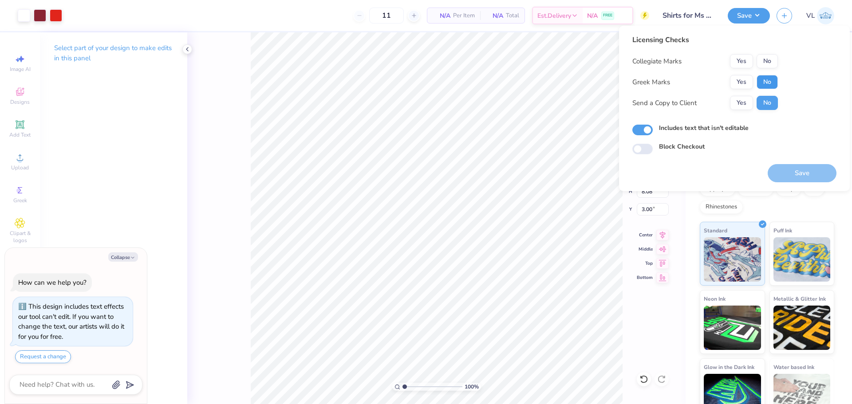
click at [761, 81] on button "No" at bounding box center [767, 82] width 21 height 14
click at [767, 63] on button "No" at bounding box center [767, 61] width 21 height 14
click at [811, 167] on button "Save" at bounding box center [802, 173] width 69 height 18
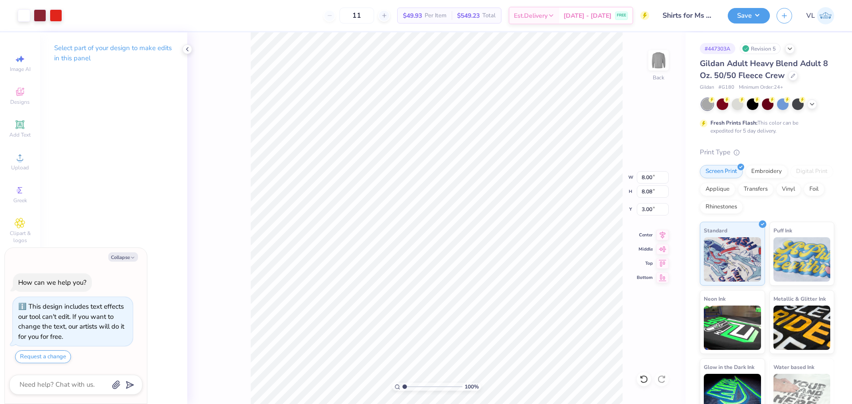
type textarea "x"
